Goal: Task Accomplishment & Management: Use online tool/utility

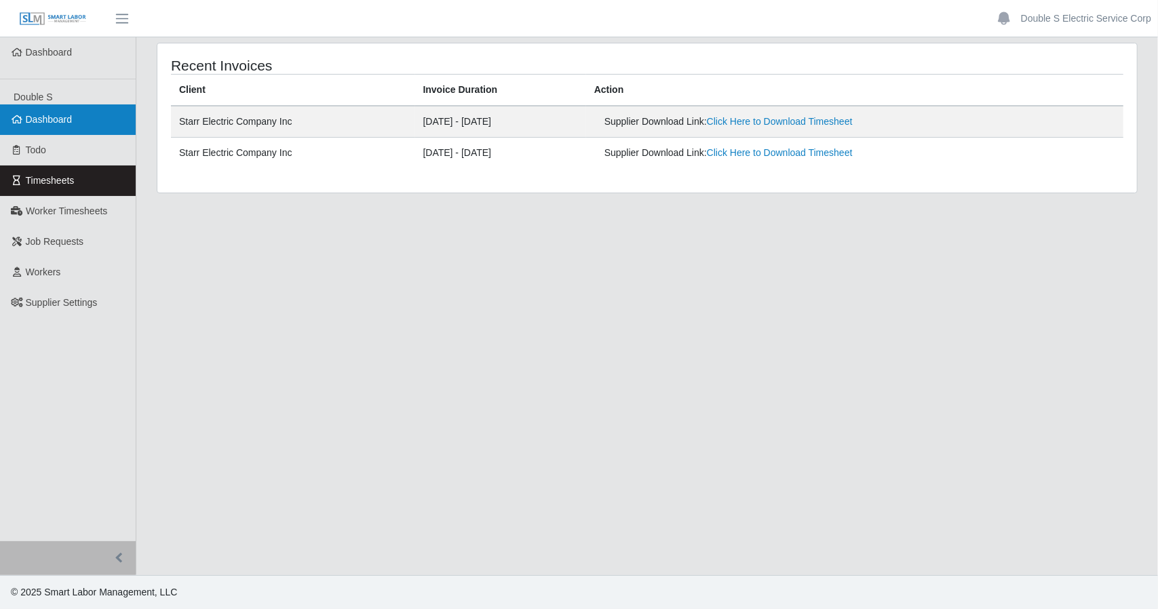
click at [34, 126] on link "Dashboard" at bounding box center [68, 119] width 136 height 31
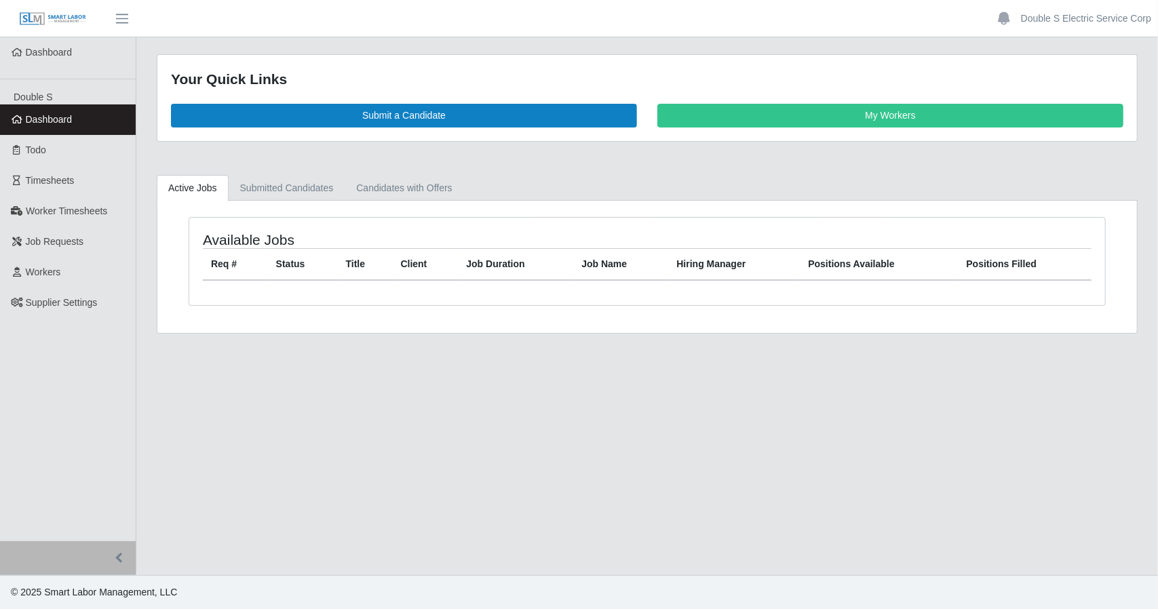
click at [260, 285] on div "Available Jobs Req # Status Title Client Job Duration Job Name Hiring Manager P…" at bounding box center [646, 261] width 915 height 87
click at [80, 195] on link "Timesheets" at bounding box center [68, 180] width 136 height 31
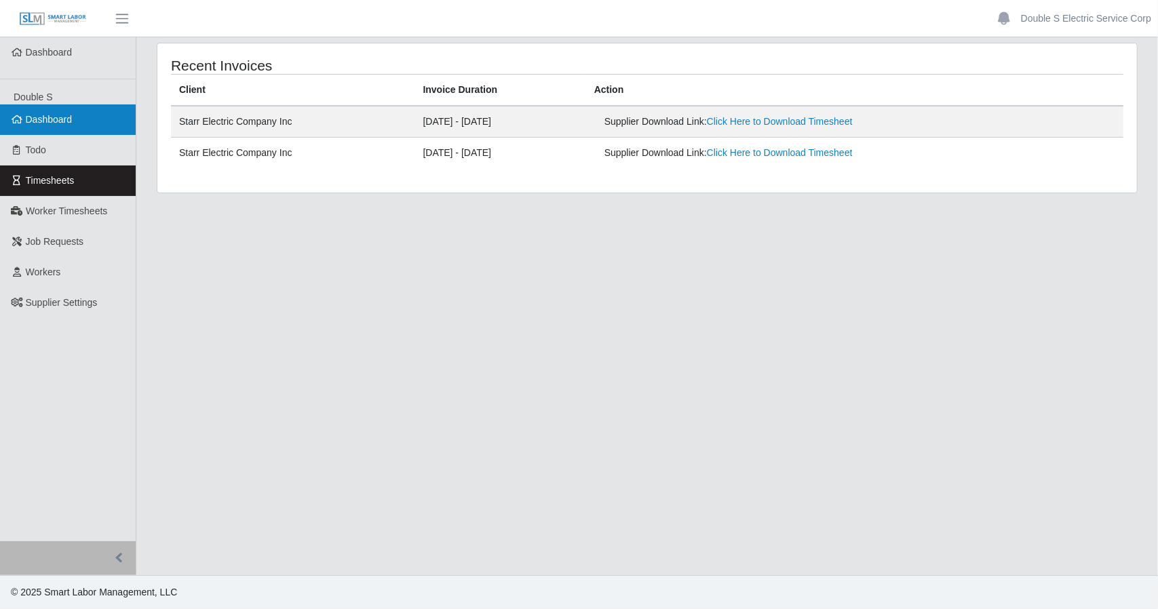
click at [75, 114] on link "Dashboard" at bounding box center [68, 119] width 136 height 31
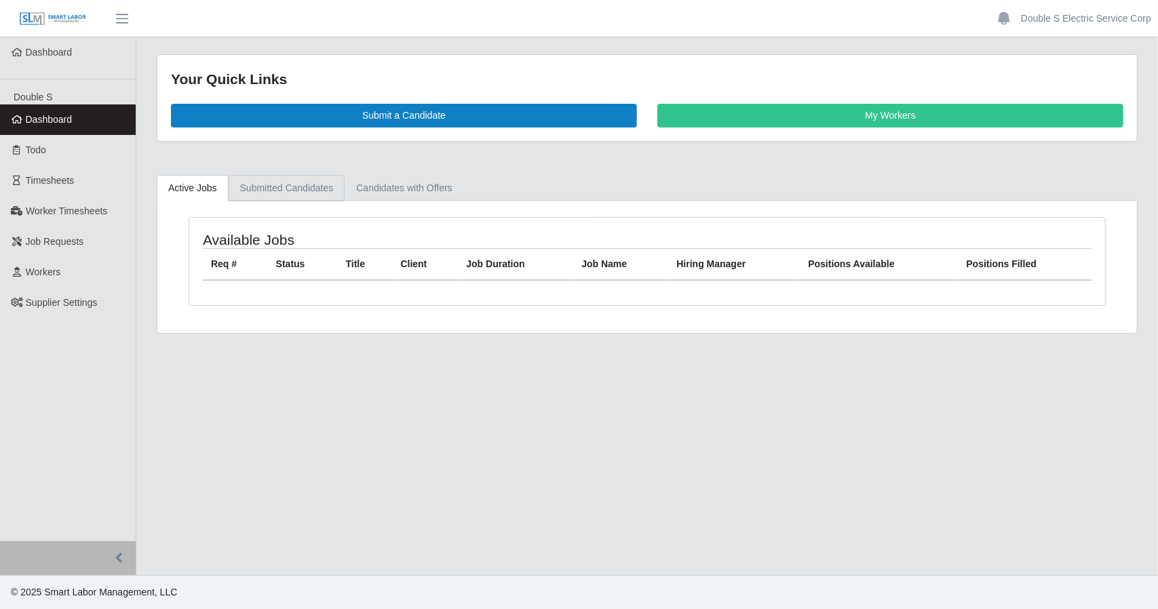
click at [291, 193] on link "Submitted Candidates" at bounding box center [287, 188] width 117 height 26
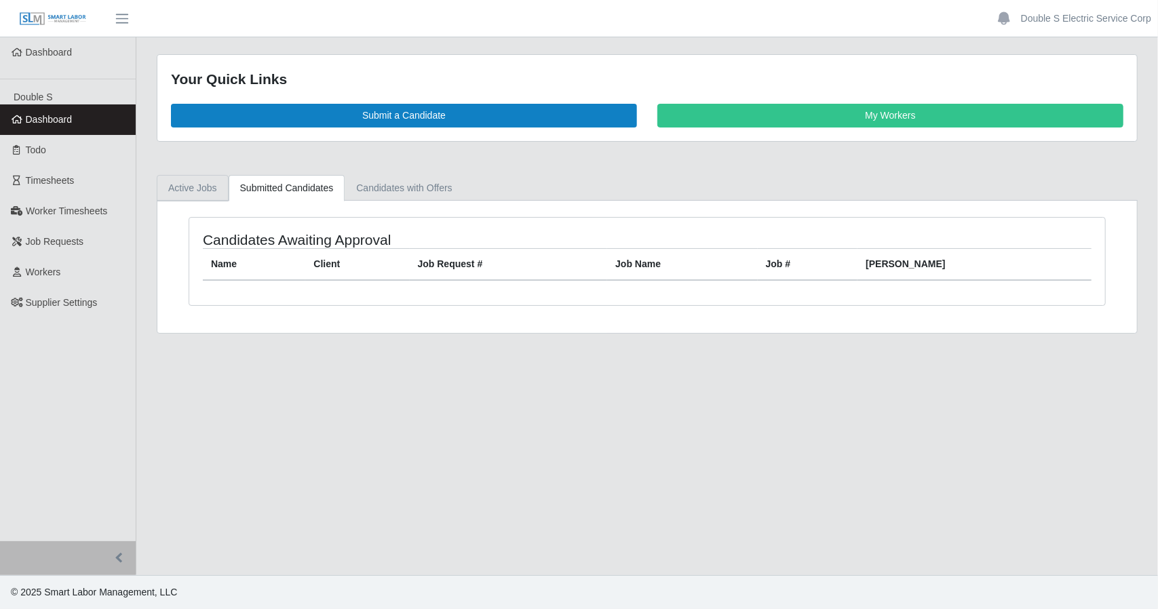
click at [191, 178] on link "Active Jobs" at bounding box center [193, 188] width 72 height 26
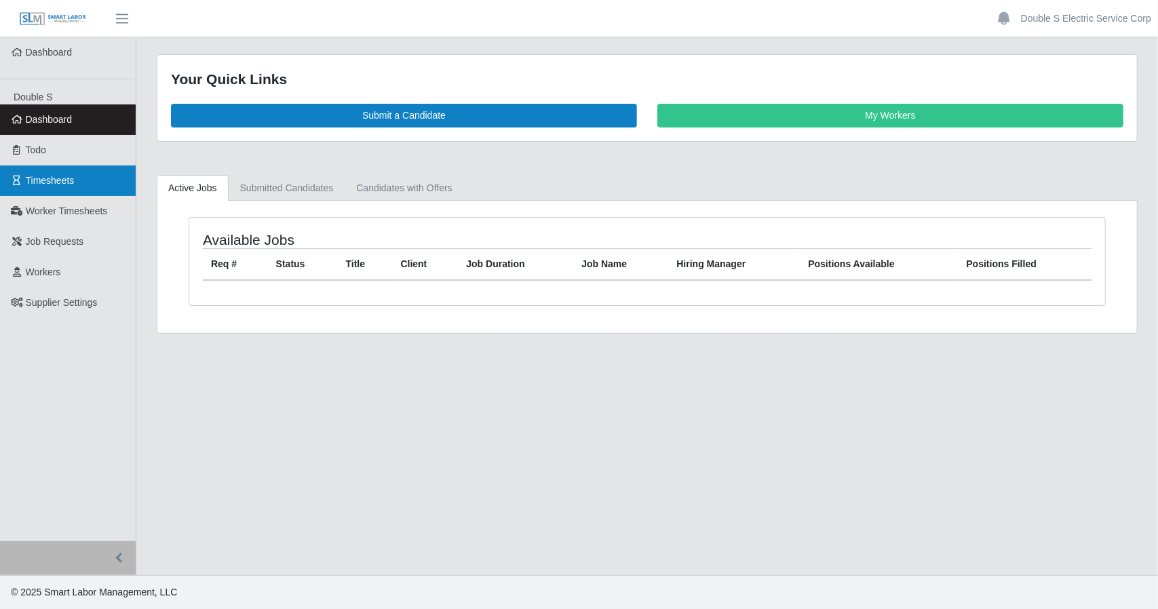
click at [86, 180] on link "Timesheets" at bounding box center [68, 180] width 136 height 31
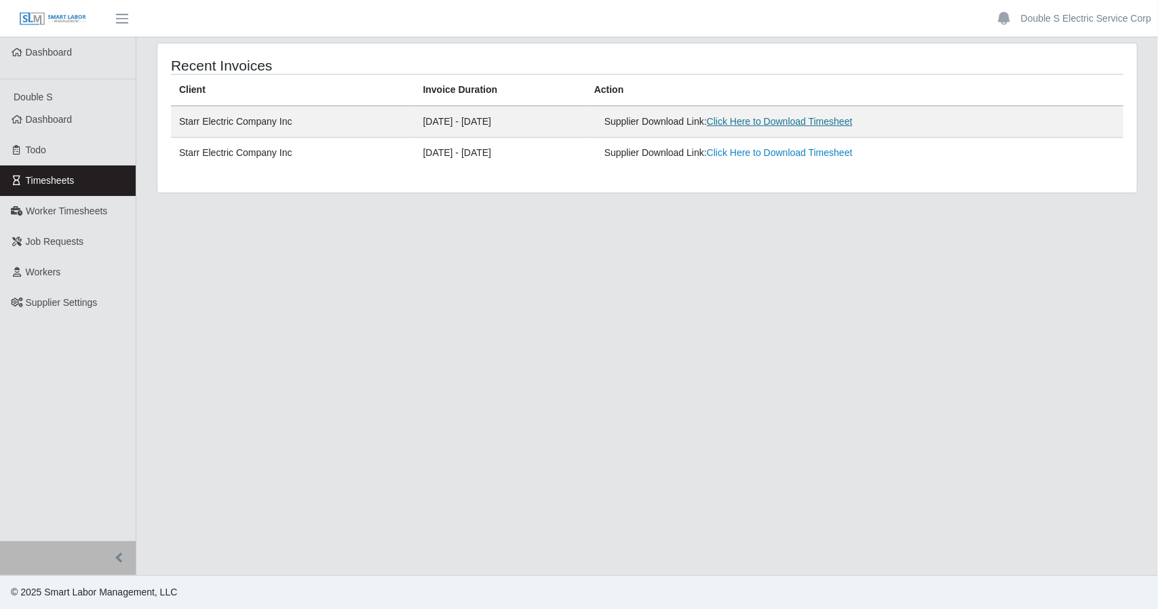
click at [781, 118] on link "Click Here to Download Timesheet" at bounding box center [780, 121] width 146 height 11
